Goal: Feedback & Contribution: Leave review/rating

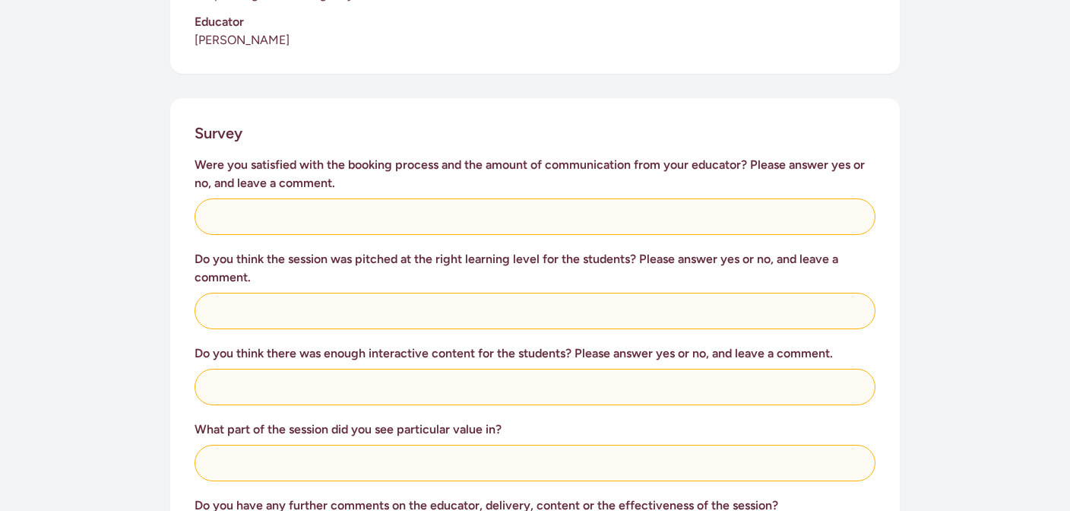
scroll to position [543, 0]
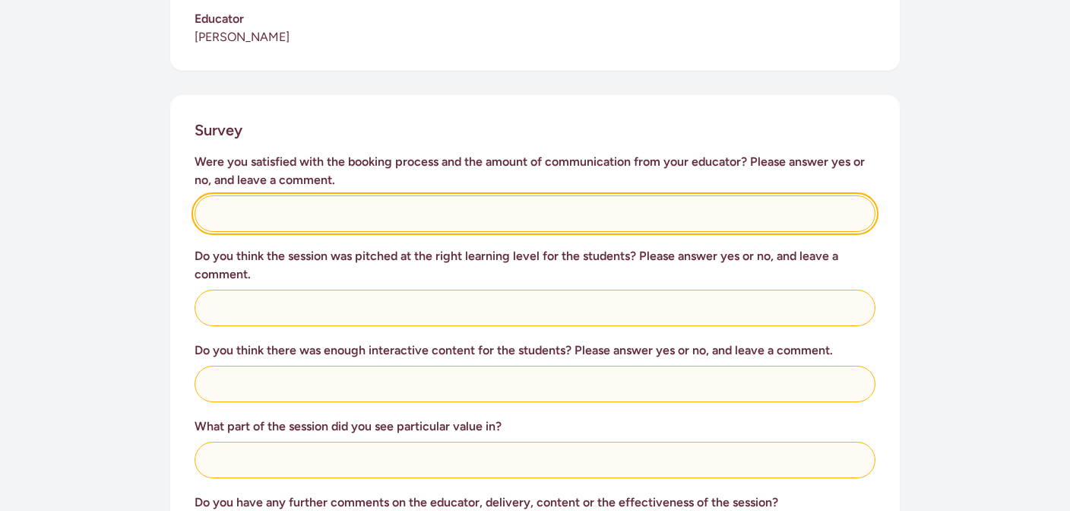
click at [367, 201] on input "text" at bounding box center [535, 213] width 681 height 36
type input "Yes"
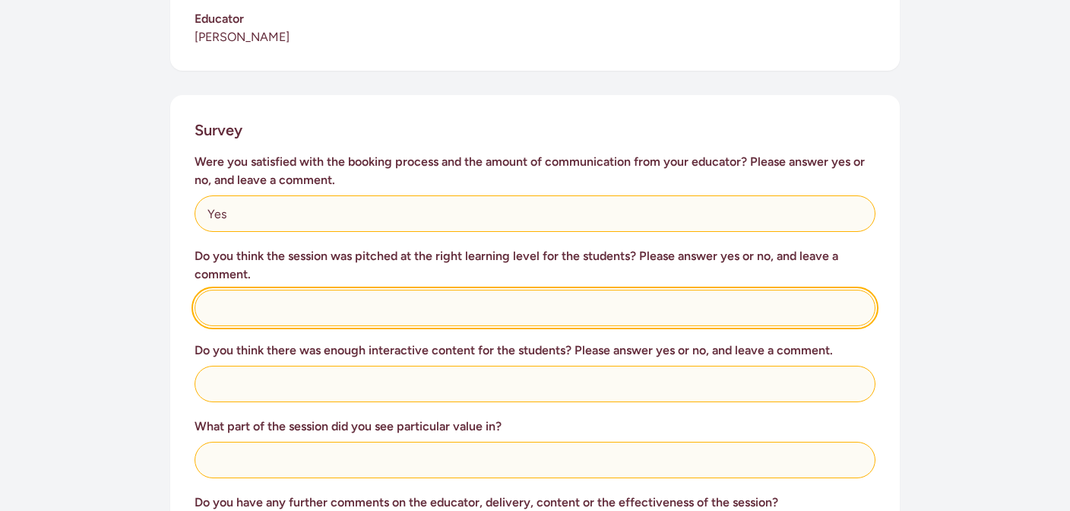
click at [332, 294] on input "text" at bounding box center [535, 308] width 681 height 36
type input "Yes - perfectly pitched for our Year 1 tamariki"
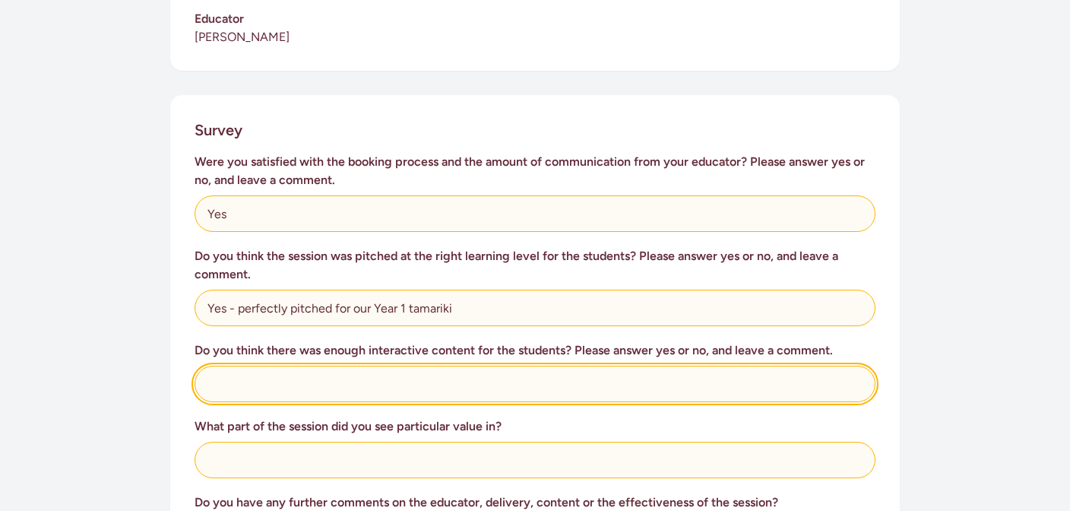
click at [284, 366] on input "text" at bounding box center [535, 384] width 681 height 36
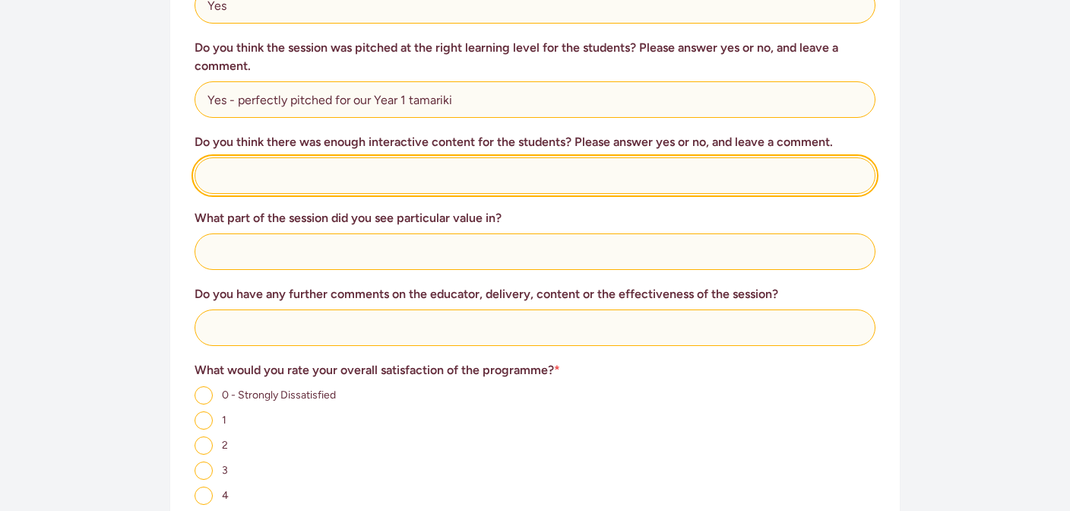
scroll to position [737, 0]
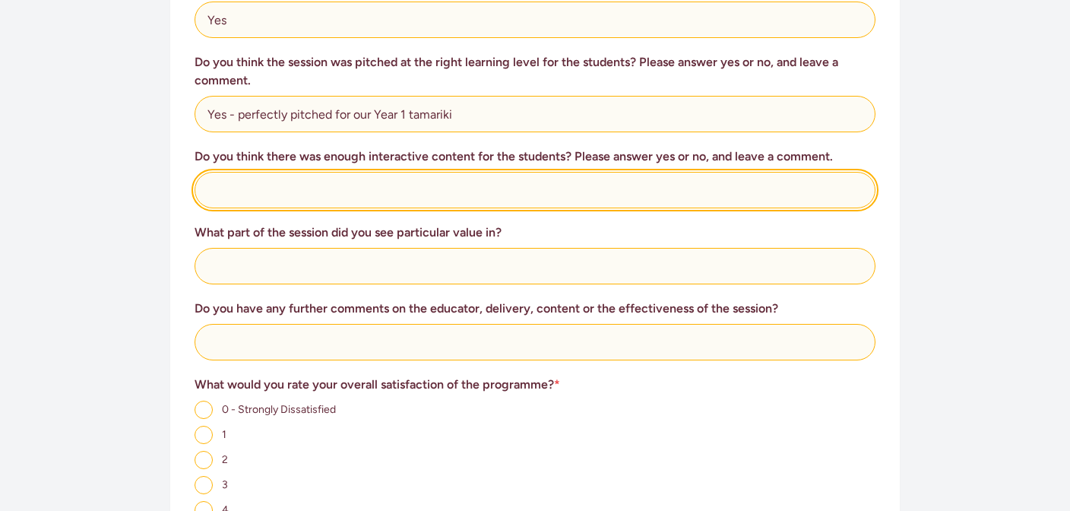
click at [233, 172] on input "text" at bounding box center [535, 190] width 681 height 36
type input "Yes - the children loved rolling their patient on to their side"
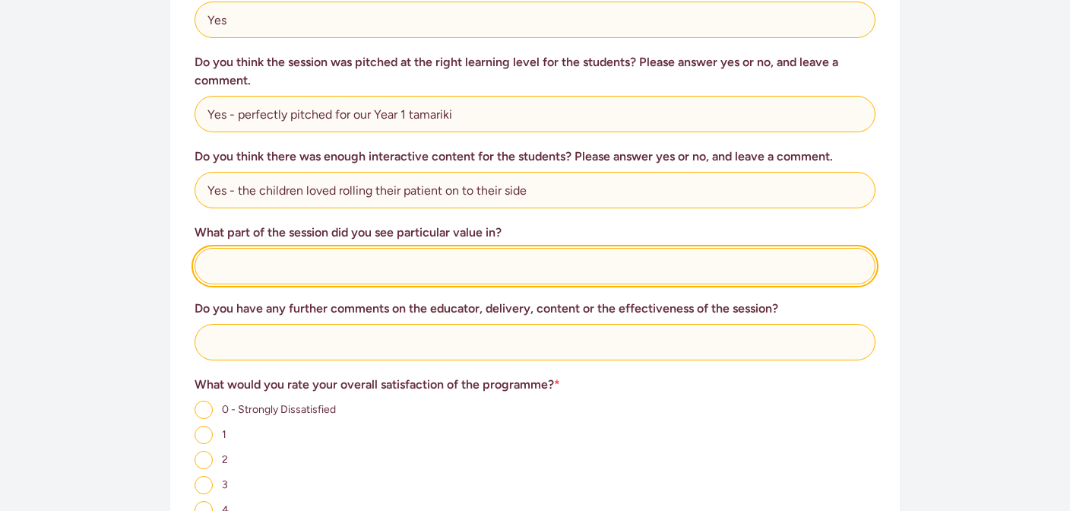
click at [249, 249] on input "text" at bounding box center [535, 266] width 681 height 36
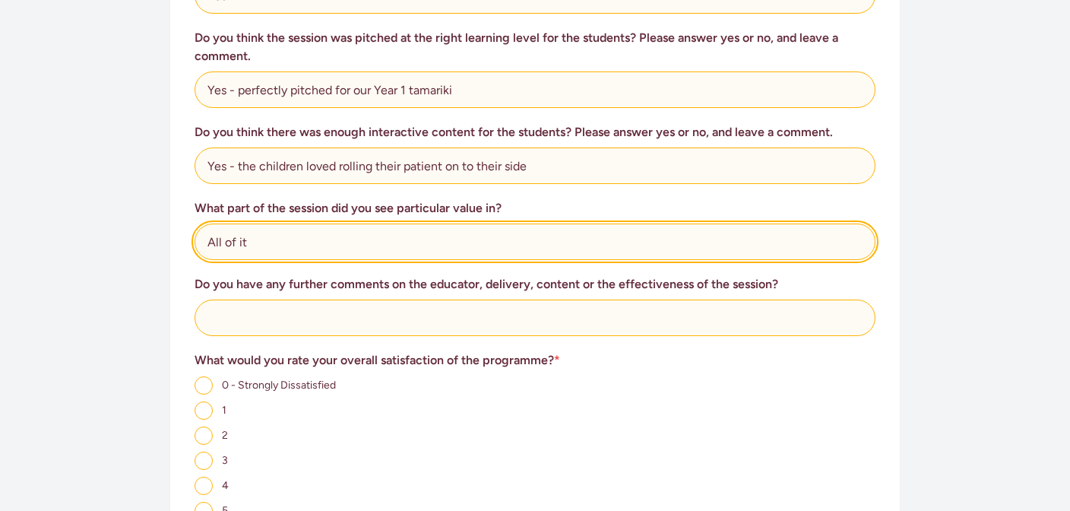
type input "All of it"
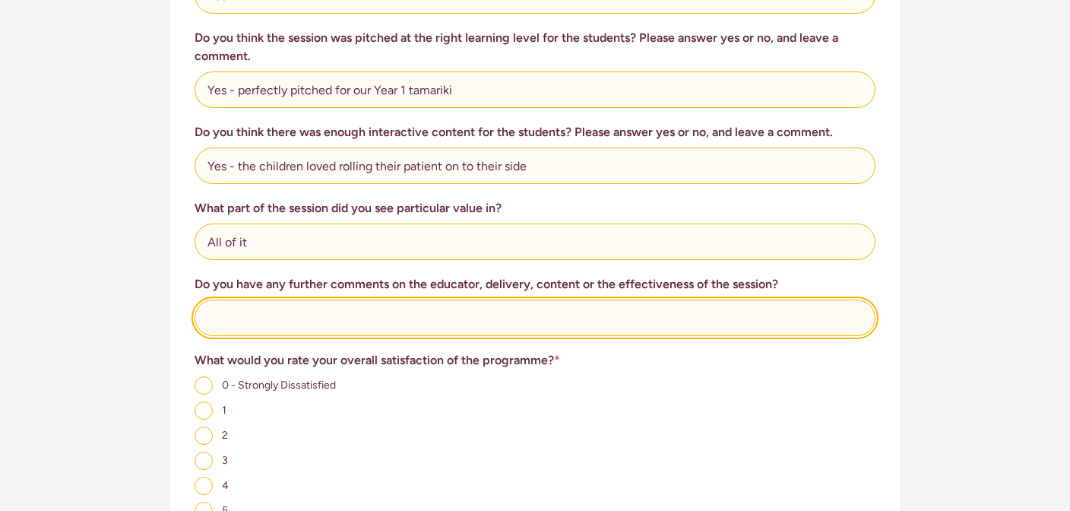
click at [242, 299] on input "text" at bounding box center [535, 317] width 681 height 36
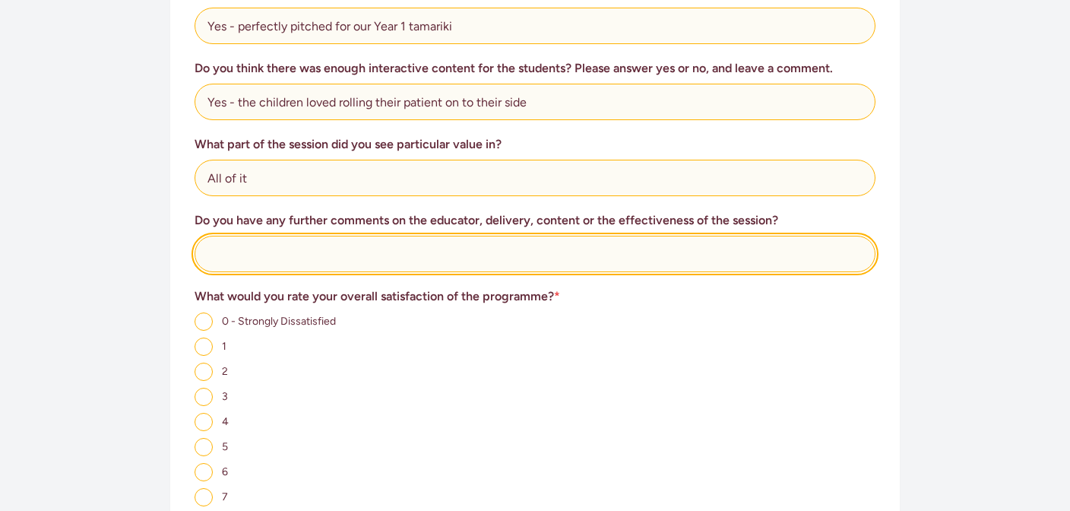
scroll to position [830, 0]
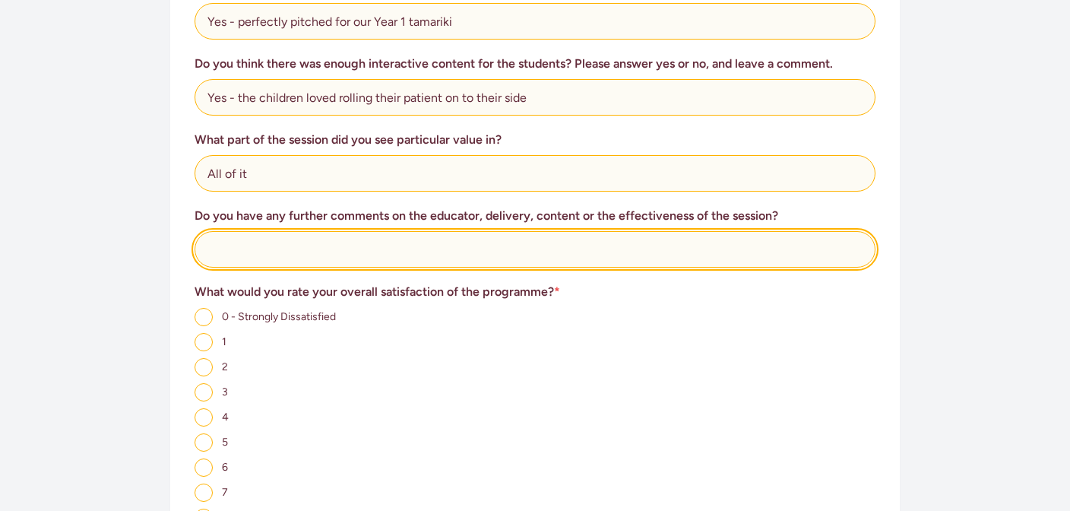
click at [226, 236] on input "text" at bounding box center [535, 249] width 681 height 36
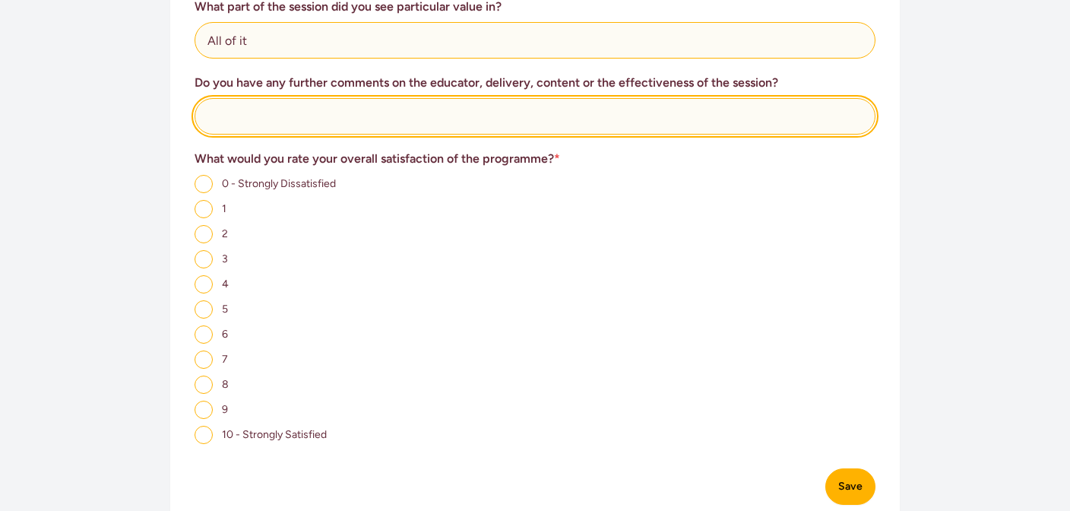
scroll to position [959, 0]
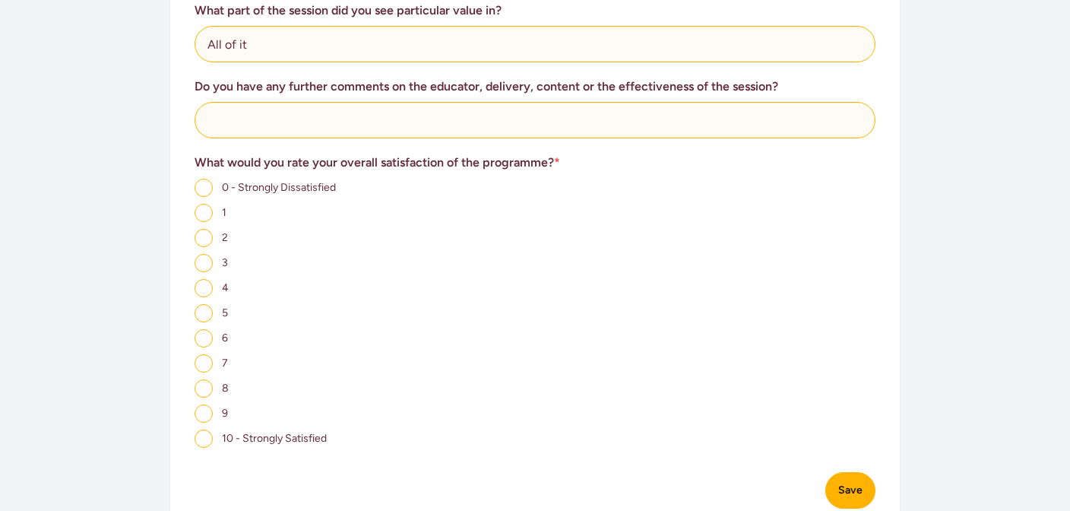
click at [204, 429] on input "10 - Strongly Satisfied" at bounding box center [204, 438] width 18 height 18
radio input "true"
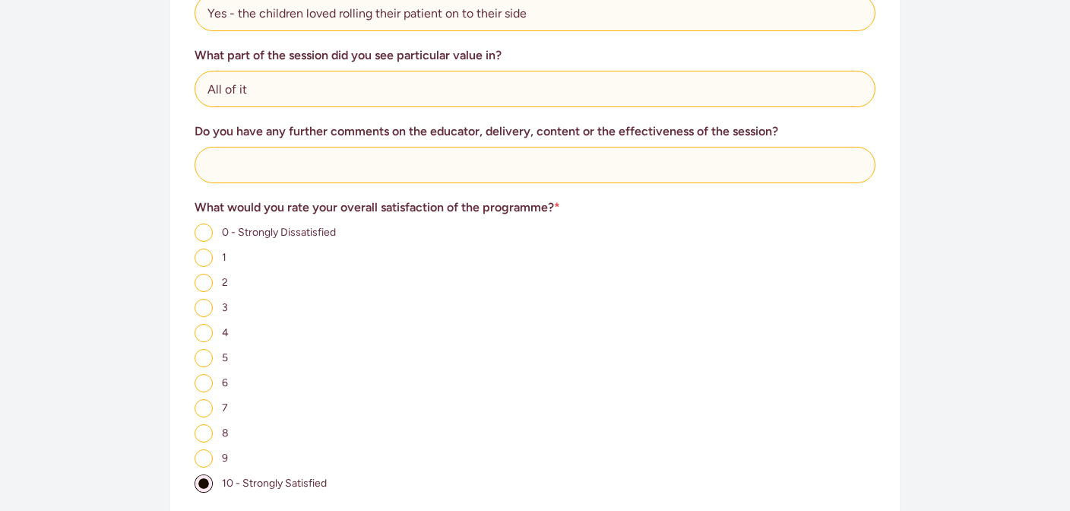
scroll to position [877, 0]
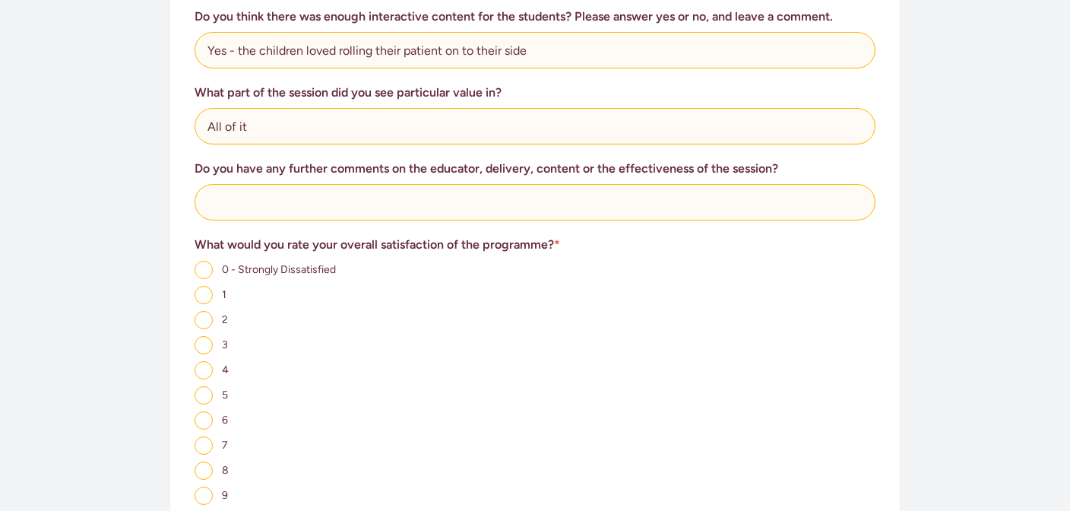
click at [250, 211] on div "Were you satisfied with the booking process and the amount of communication fro…" at bounding box center [535, 174] width 681 height 711
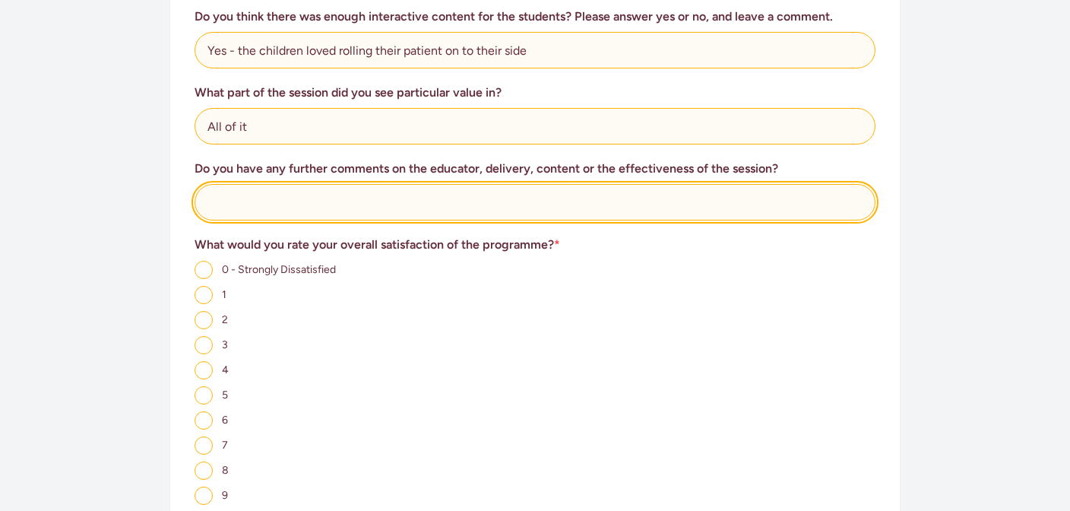
click at [245, 201] on input "text" at bounding box center [535, 202] width 681 height 36
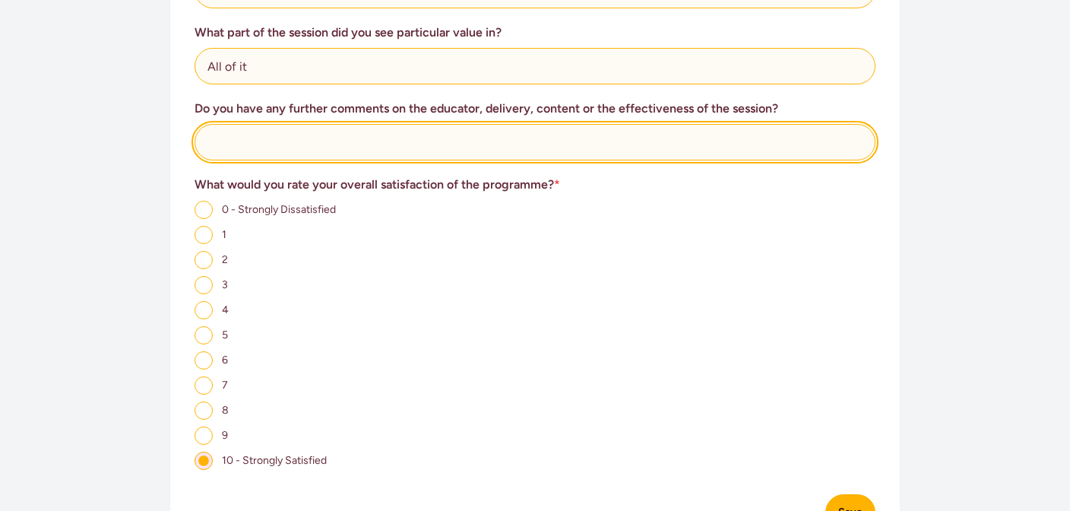
scroll to position [934, 0]
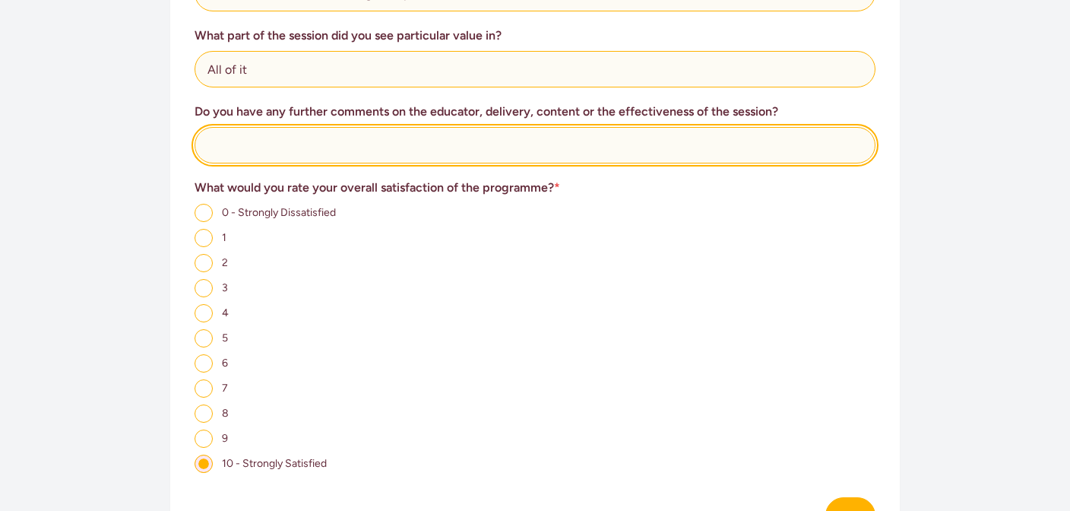
click at [233, 138] on input "text" at bounding box center [535, 145] width 681 height 36
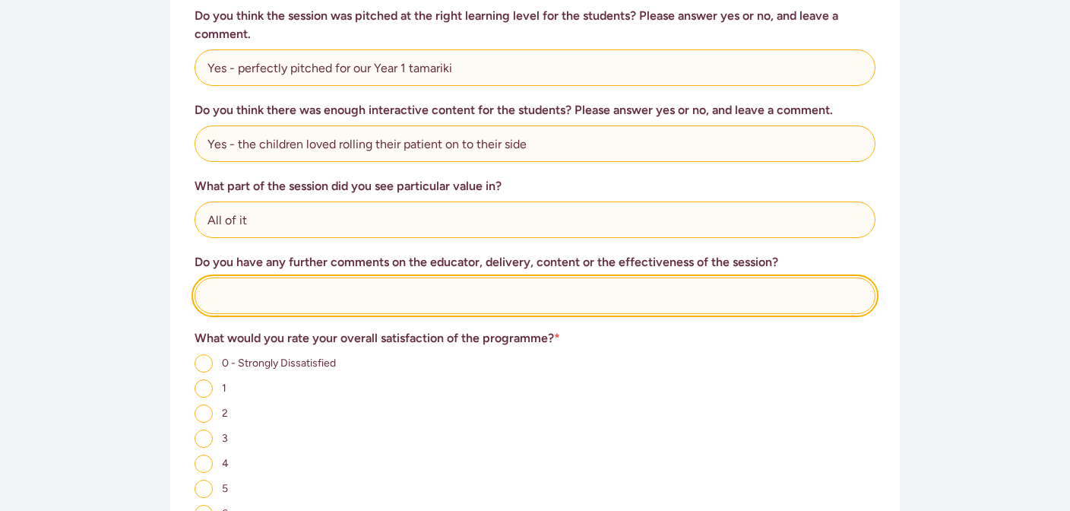
scroll to position [787, 0]
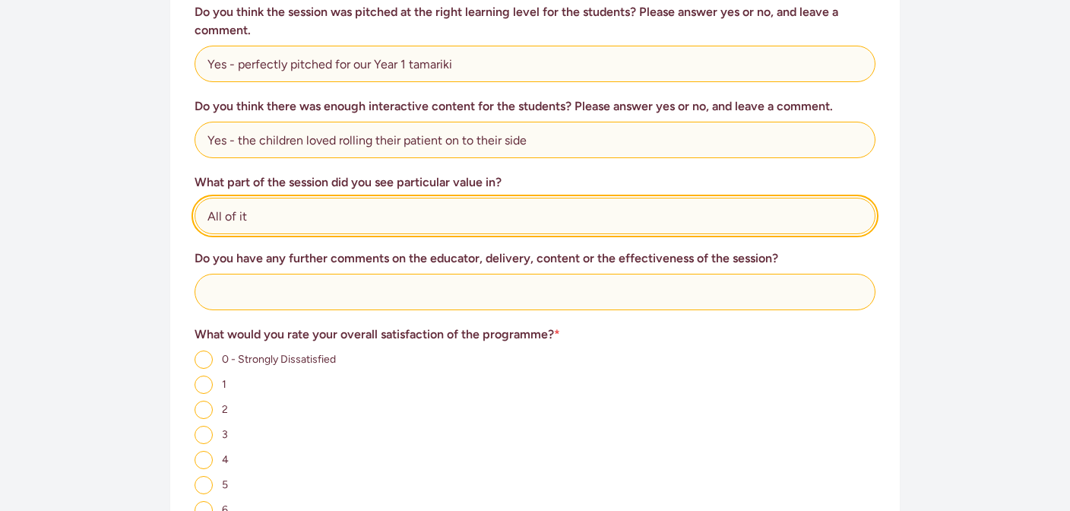
click at [277, 198] on input "All of it" at bounding box center [535, 216] width 681 height 36
type input "All of it -"
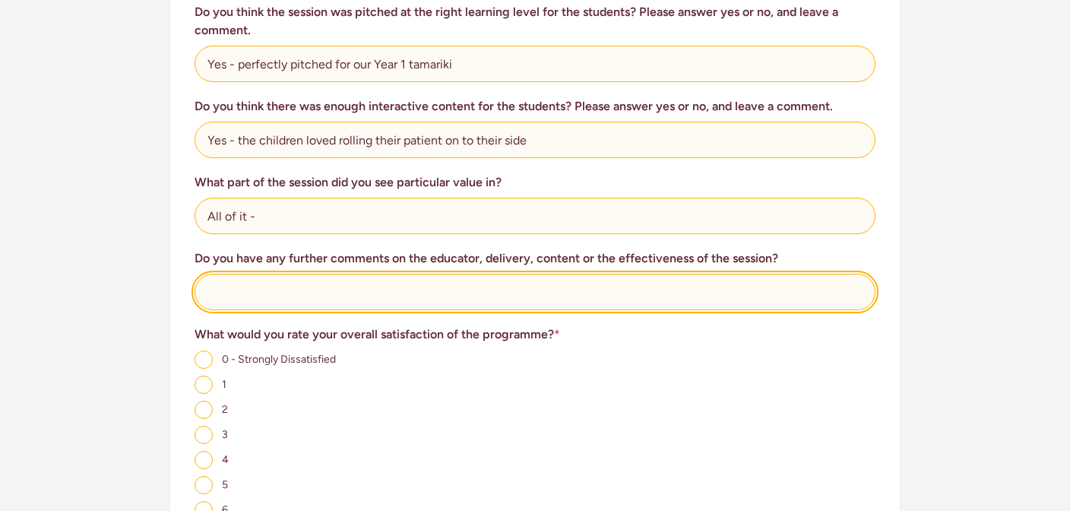
click at [258, 284] on input "text" at bounding box center [535, 292] width 681 height 36
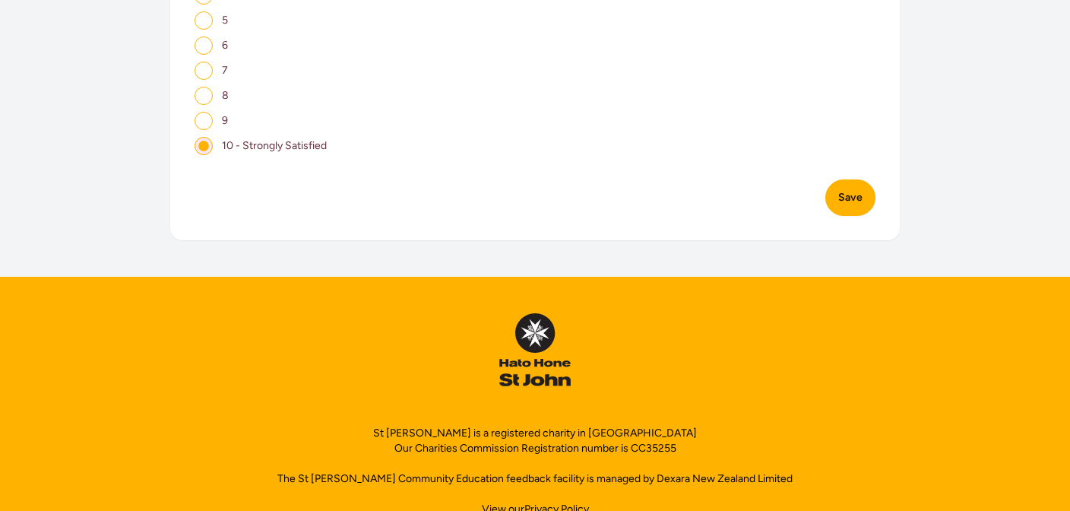
scroll to position [1256, 0]
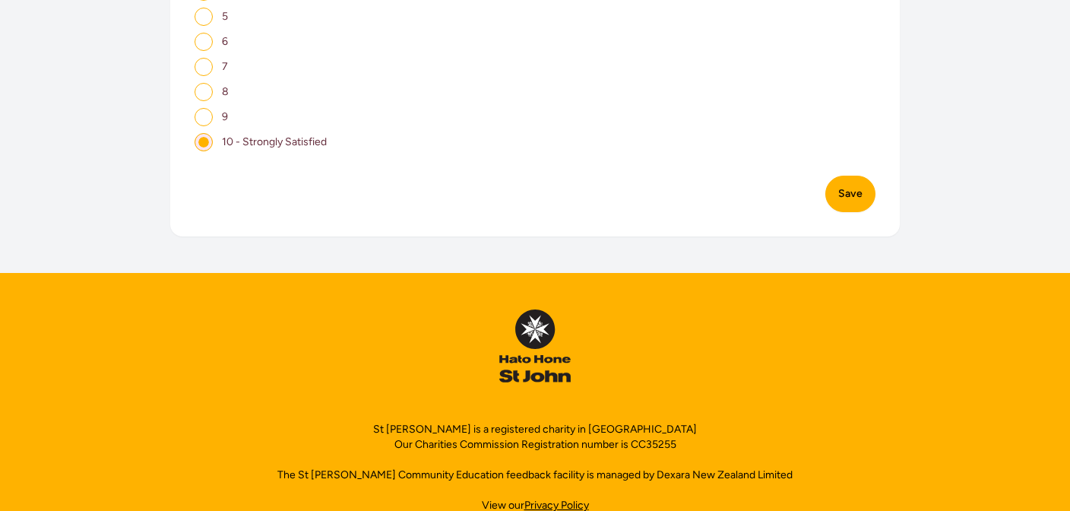
type input "Really engaging - [PERSON_NAME] was great - thank you"
click at [853, 182] on button "Save" at bounding box center [850, 194] width 50 height 36
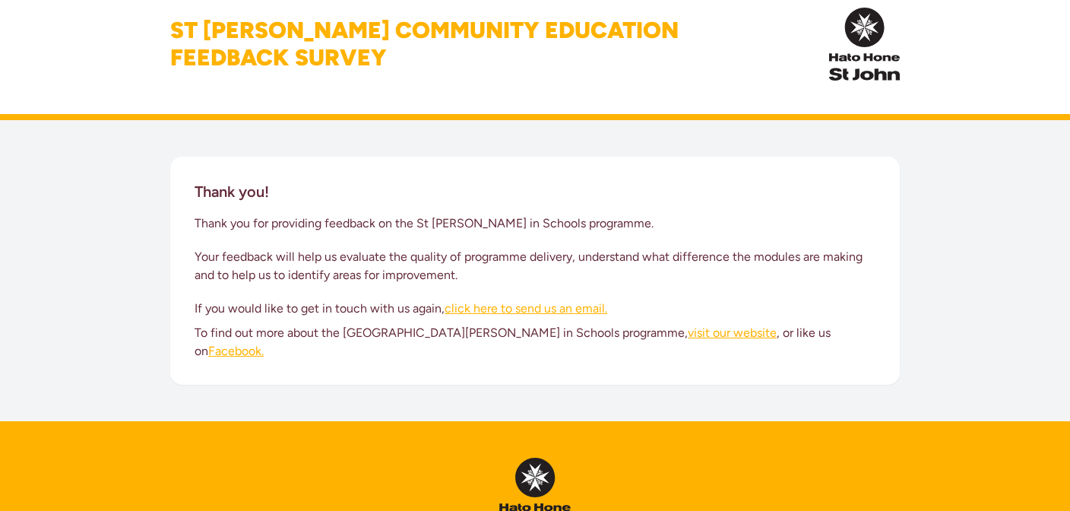
scroll to position [31, 0]
